Goal: Understand site structure: Understand site structure

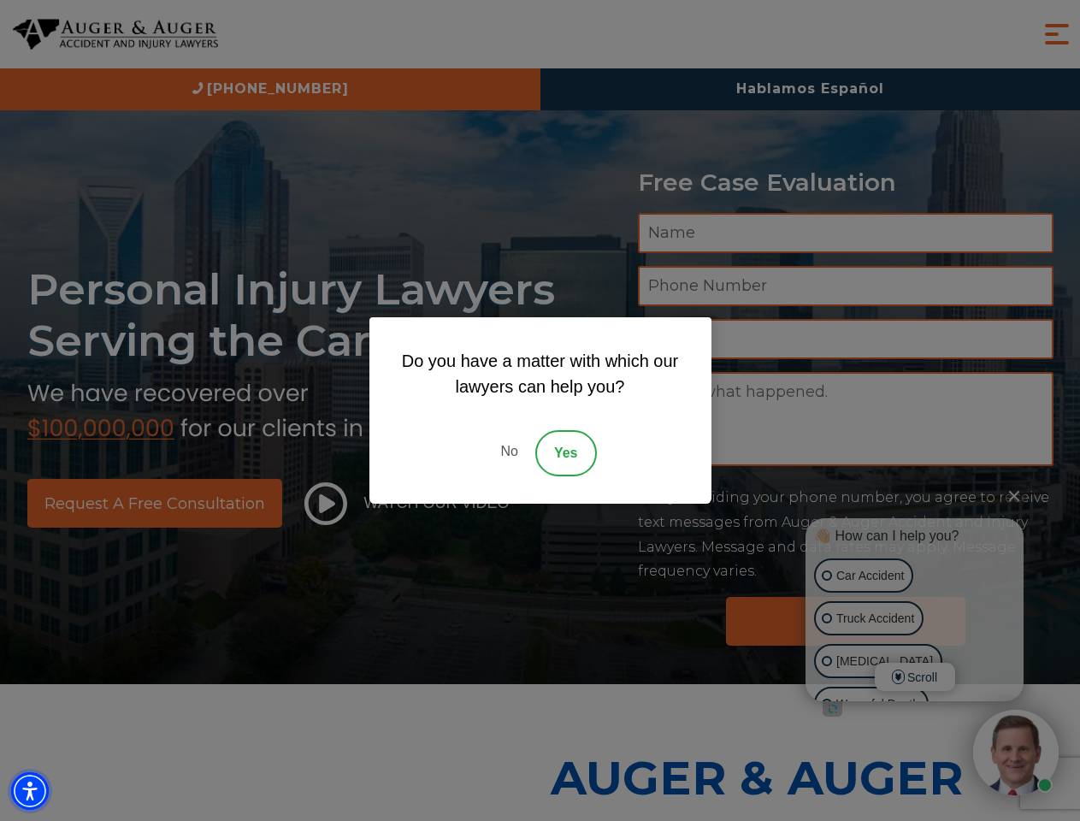
click at [30, 791] on img "Accessibility Menu" at bounding box center [30, 791] width 38 height 38
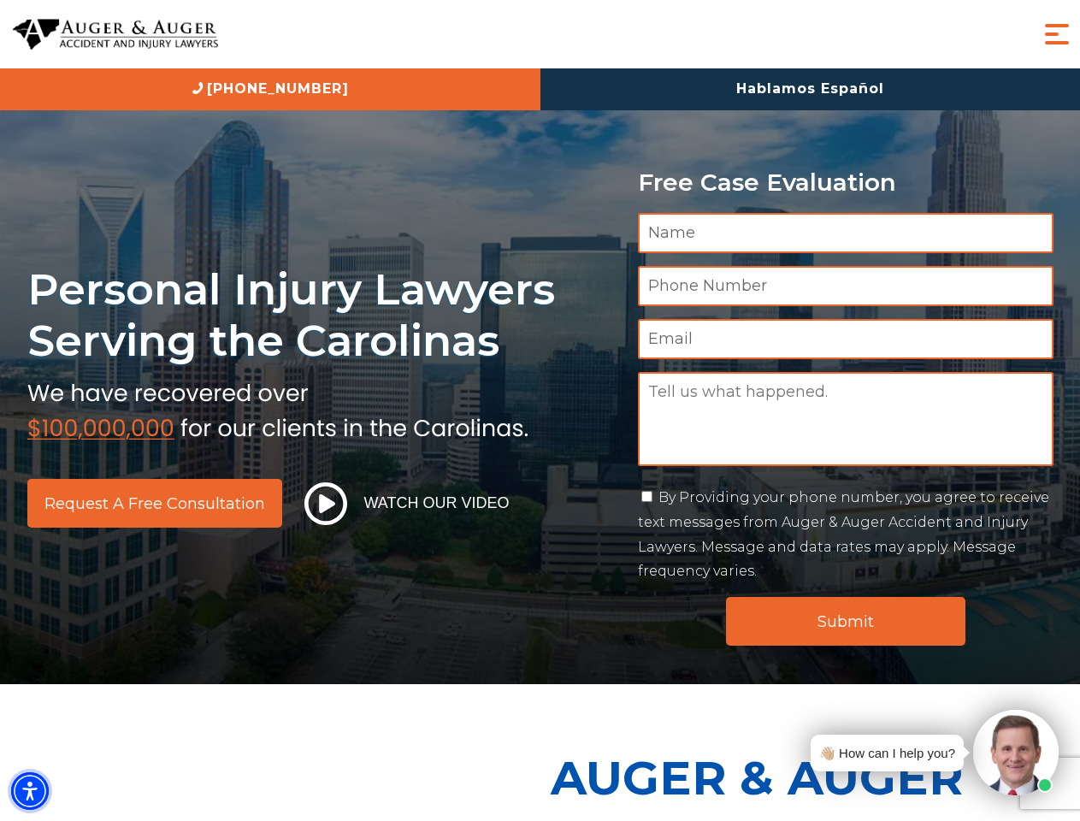
click at [30, 791] on img "Accessibility Menu" at bounding box center [30, 791] width 38 height 38
